Goal: Find contact information: Find contact information

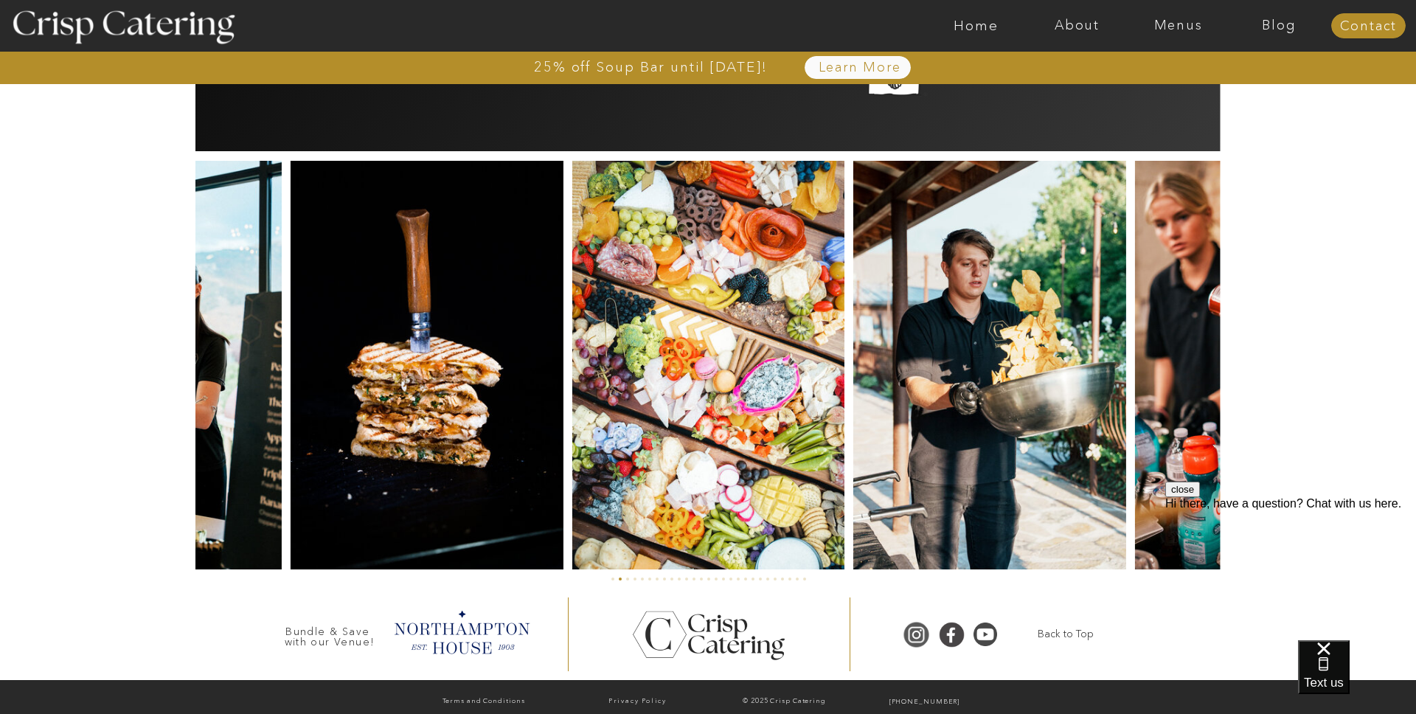
scroll to position [3387, 0]
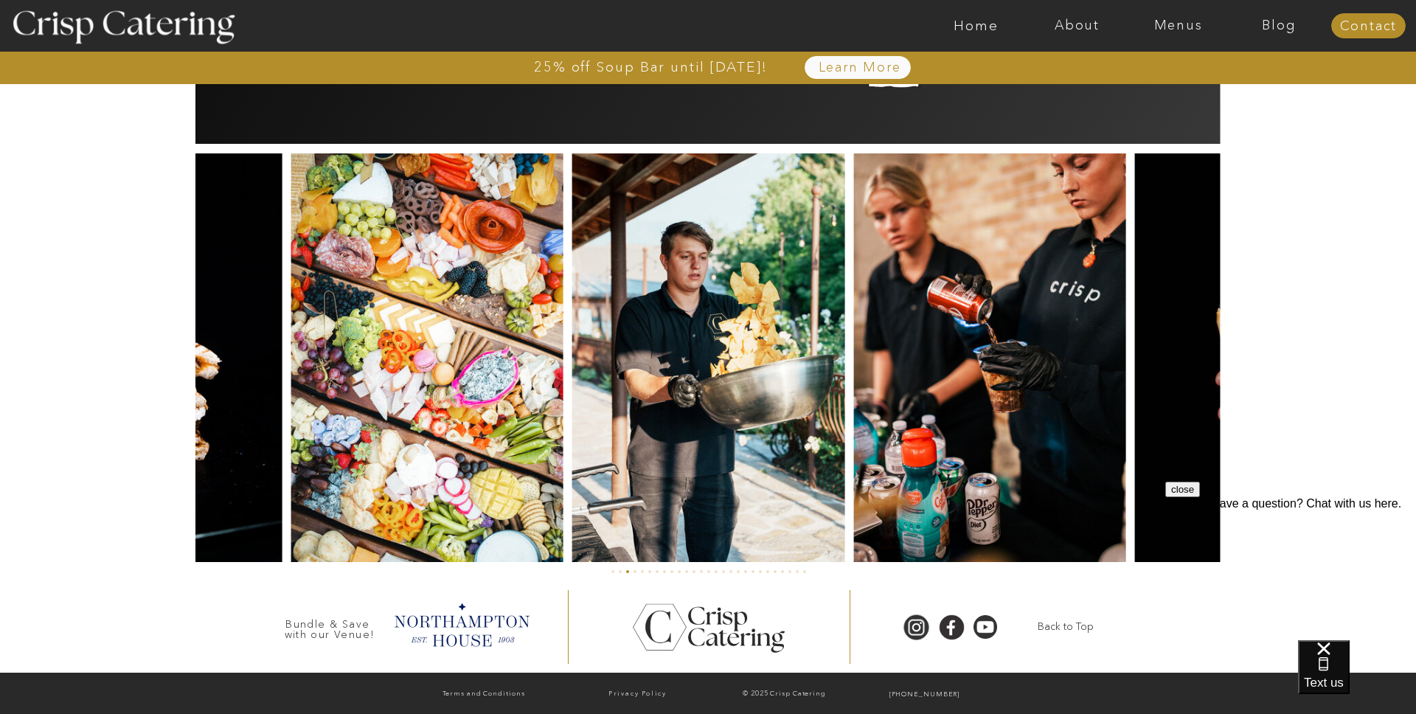
click at [1200, 497] on button "close" at bounding box center [1182, 488] width 35 height 15
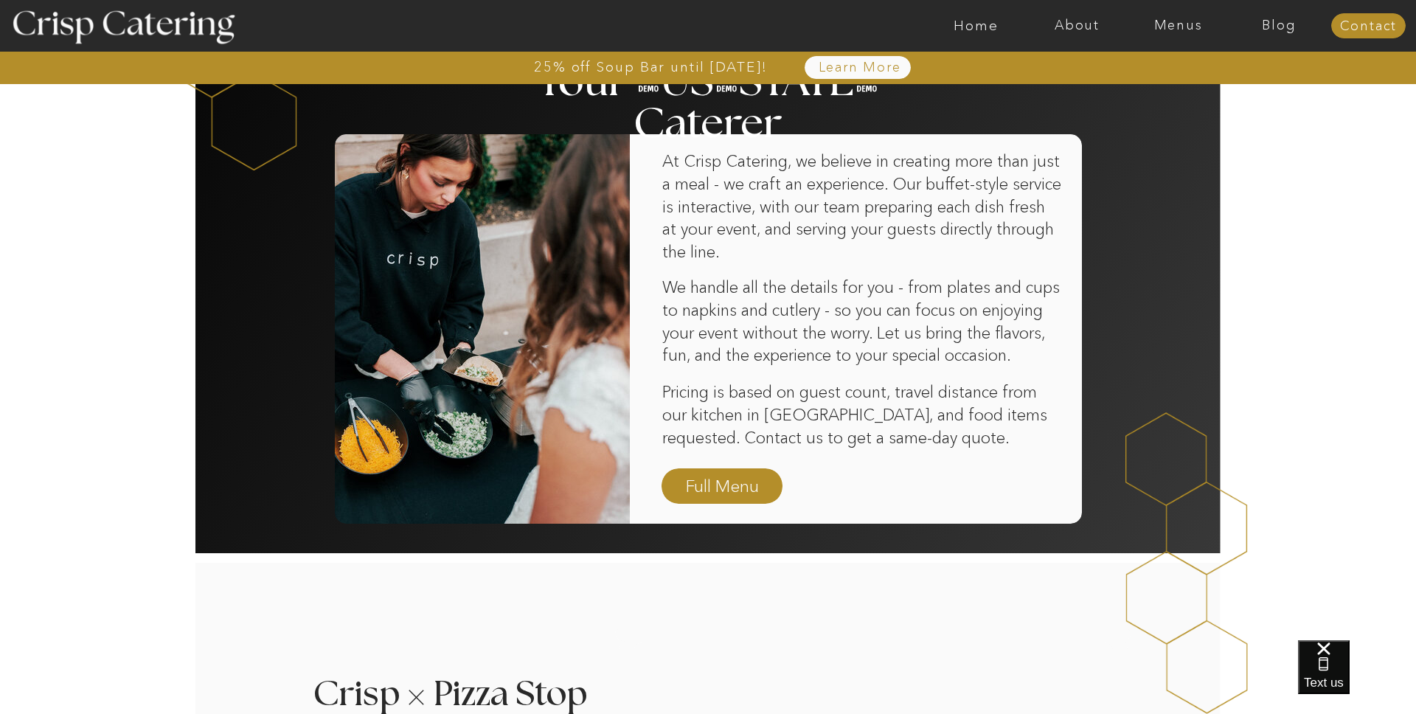
scroll to position [0, 0]
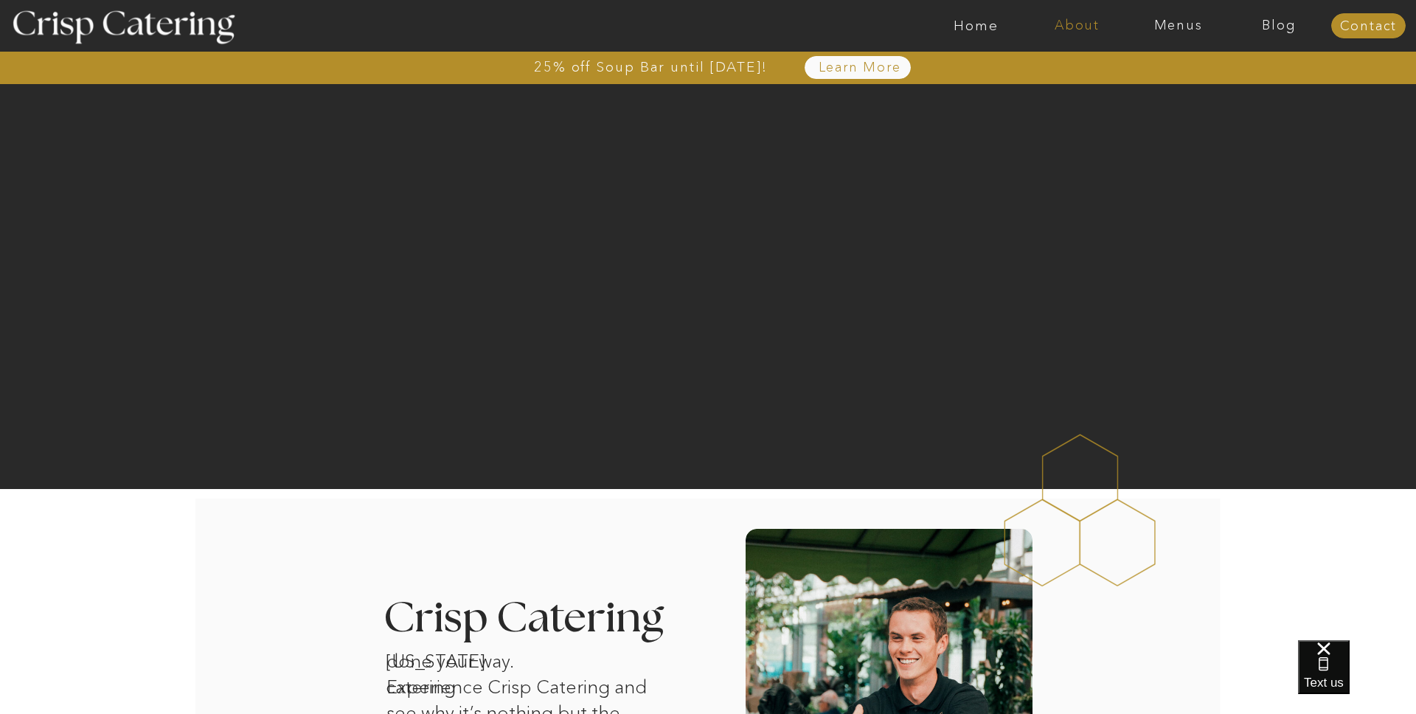
click at [1072, 23] on nav "About" at bounding box center [1076, 25] width 101 height 15
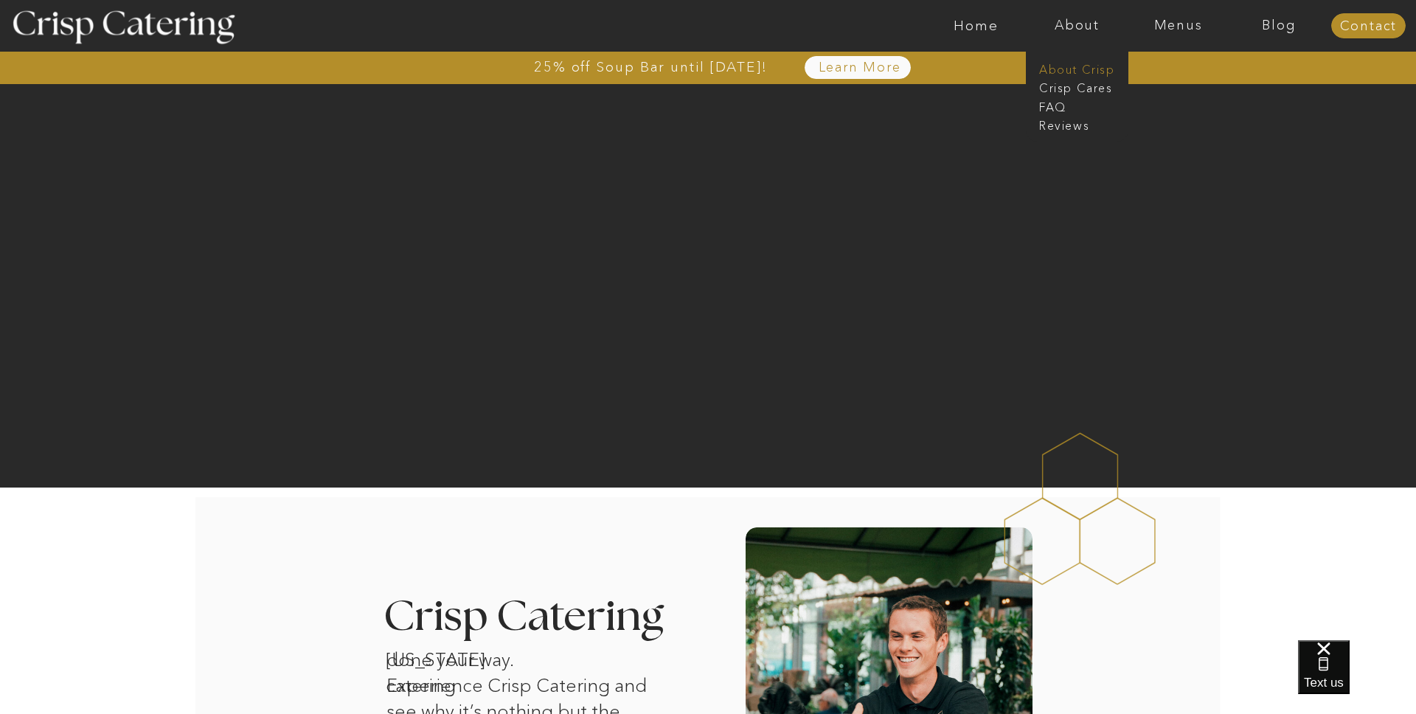
click at [1072, 68] on nav "About Crisp" at bounding box center [1081, 68] width 85 height 14
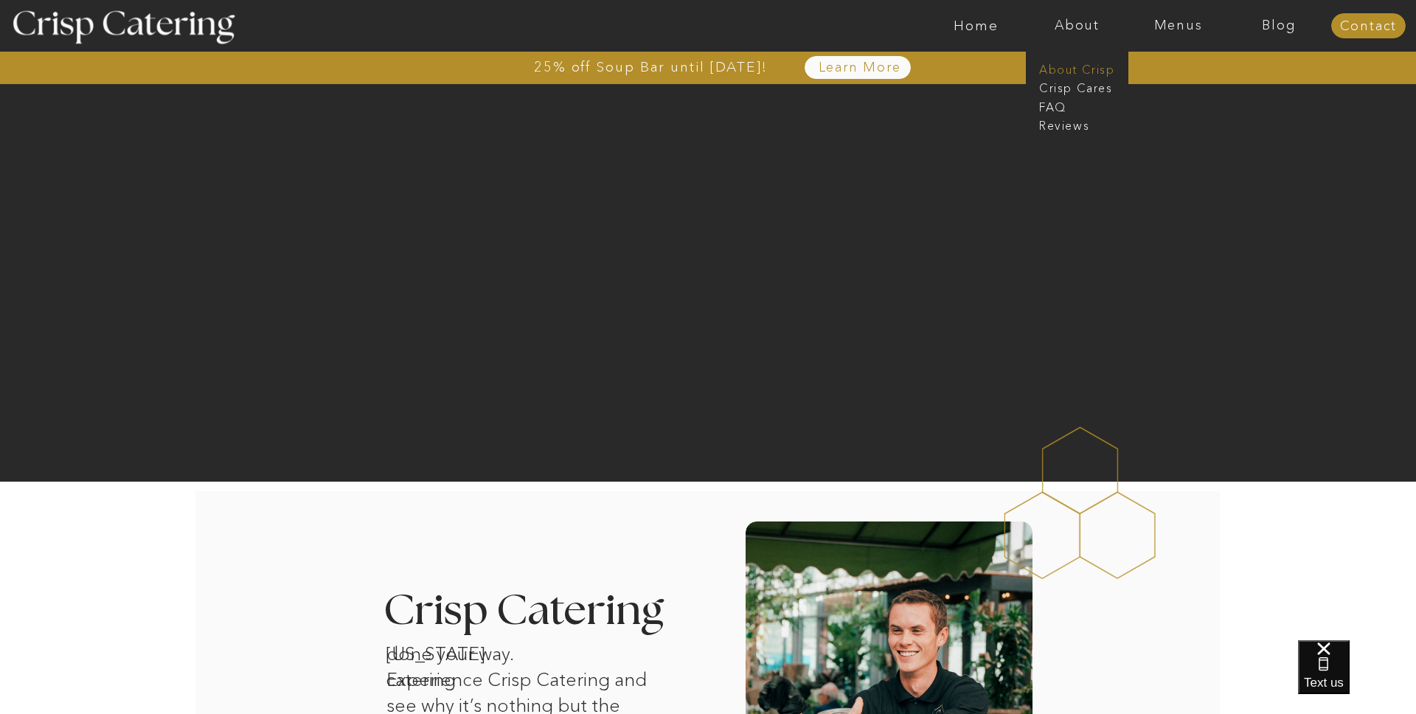
scroll to position [10, 0]
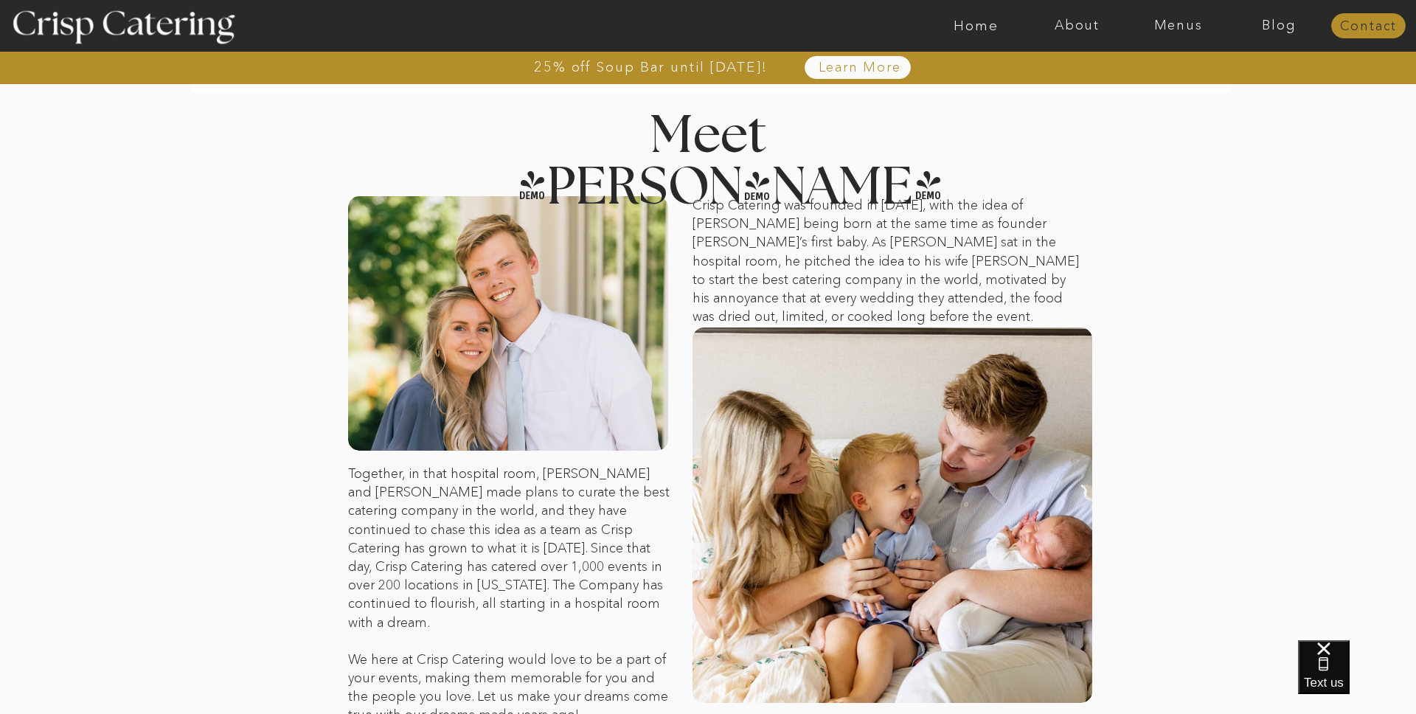
click at [1364, 29] on nav "Contact" at bounding box center [1368, 26] width 74 height 15
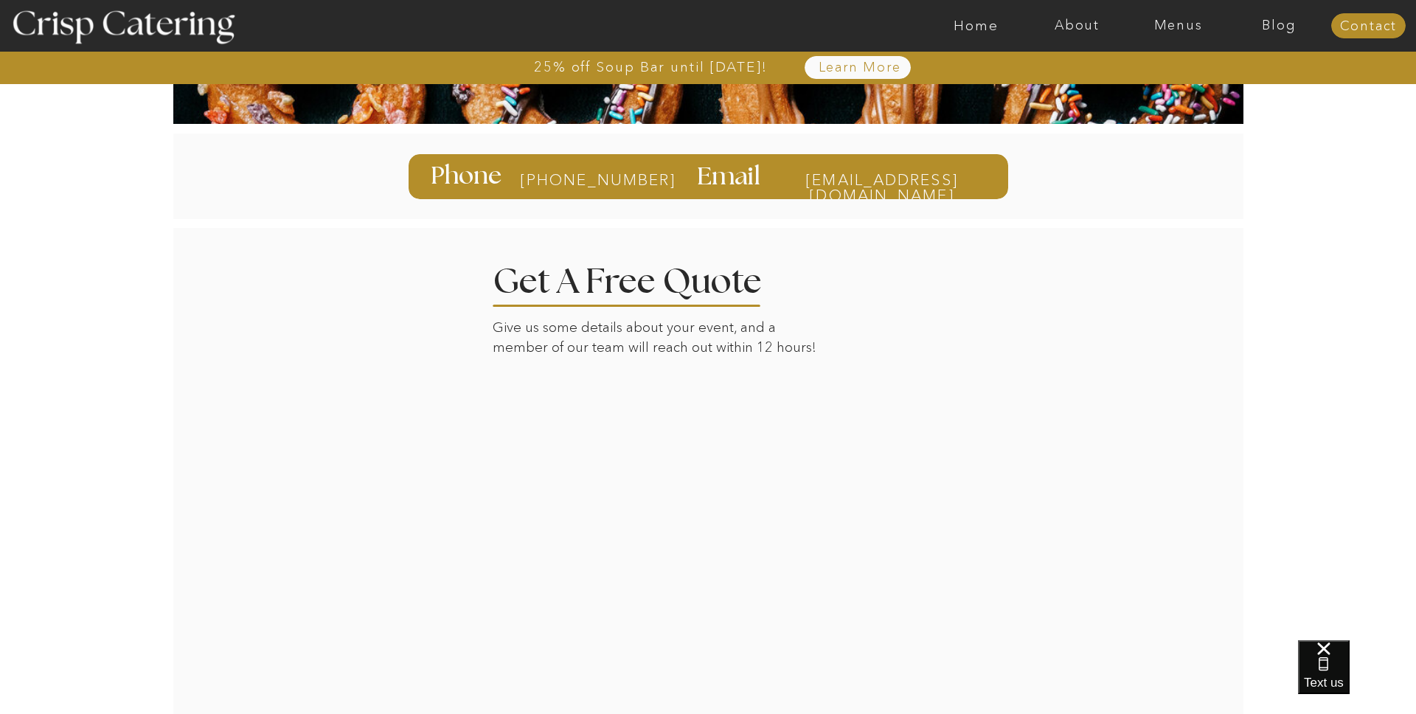
scroll to position [338, 0]
